Goal: Task Accomplishment & Management: Use online tool/utility

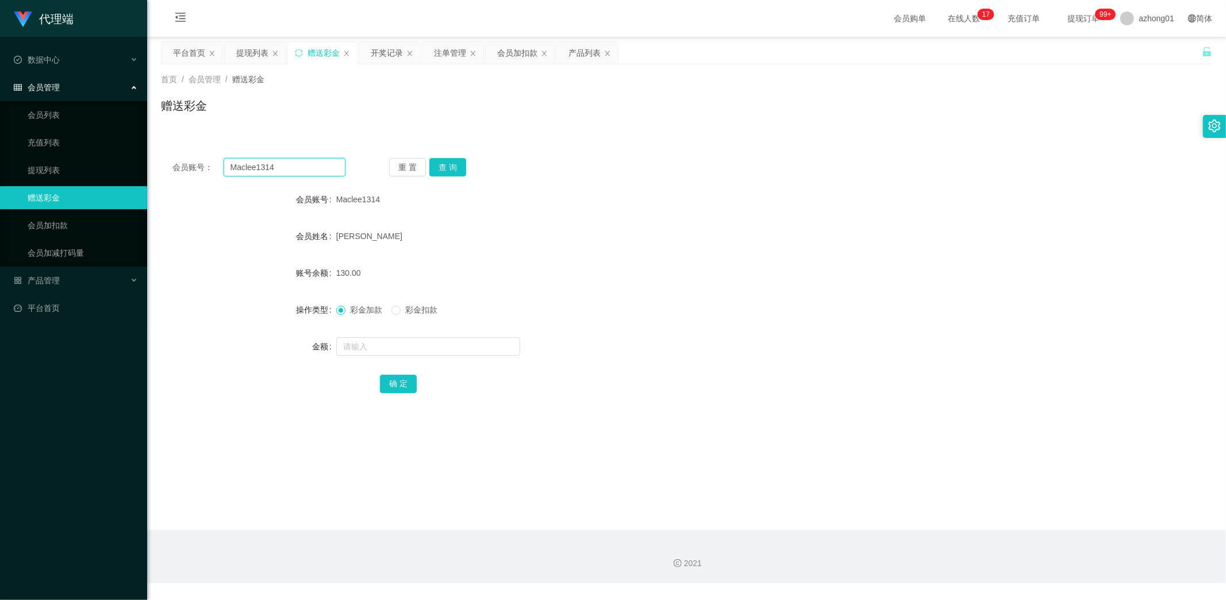
drag, startPoint x: 291, startPoint y: 164, endPoint x: 156, endPoint y: 153, distance: 136.1
click at [167, 154] on div "会员账号： Maclee1314 重 置 查 询 会员账号 Maclee1314 会员姓名 [PERSON_NAME] Lock 账号余额 130.00 操作…" at bounding box center [686, 284] width 1051 height 274
paste input "mahmingho98"
type input "mahmingho98"
click at [444, 167] on button "查 询" at bounding box center [447, 167] width 37 height 18
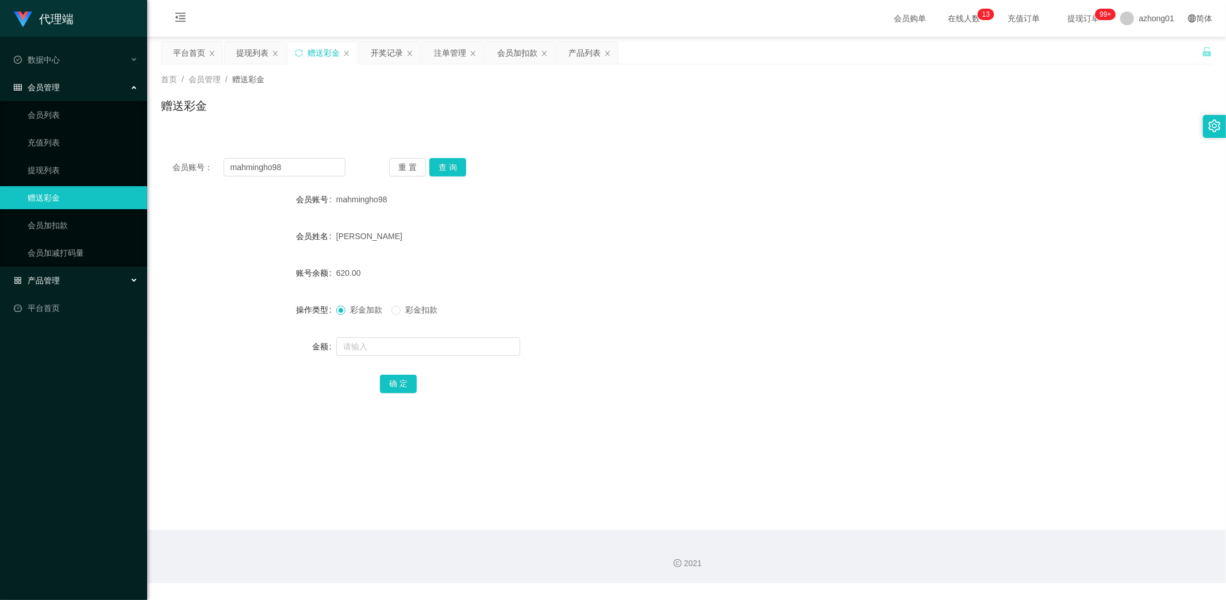
click at [53, 283] on span "产品管理" at bounding box center [37, 280] width 46 height 9
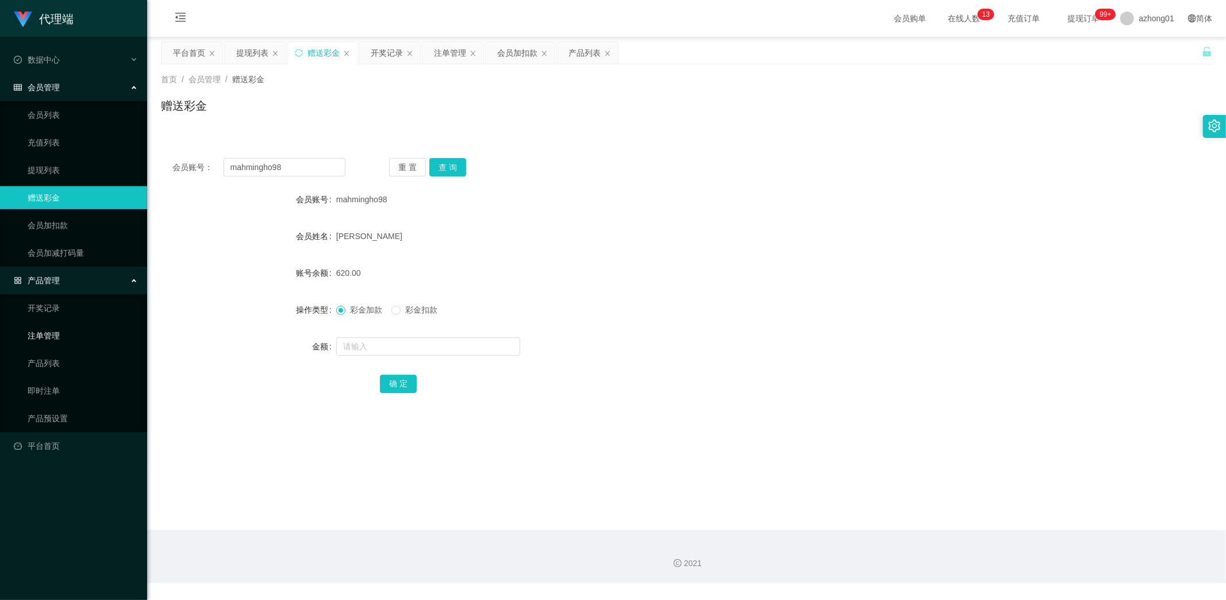
click at [62, 336] on link "注单管理" at bounding box center [83, 335] width 110 height 23
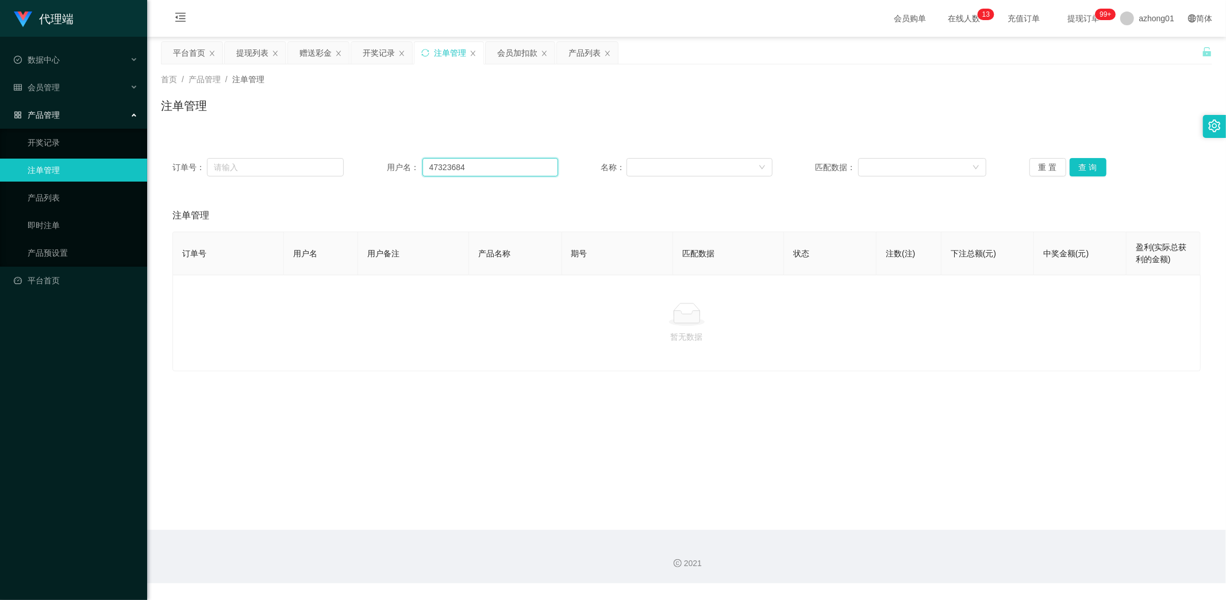
drag, startPoint x: 499, startPoint y: 171, endPoint x: 365, endPoint y: 172, distance: 133.9
click at [360, 167] on div "订单号： 用户名： 47323684 名称： 匹配数据： 重 置 查 询" at bounding box center [686, 167] width 1028 height 18
paste input "mahmingho98"
type input "mahmingho98"
click at [1083, 169] on button "查 询" at bounding box center [1088, 167] width 37 height 18
